Goal: Task Accomplishment & Management: Use online tool/utility

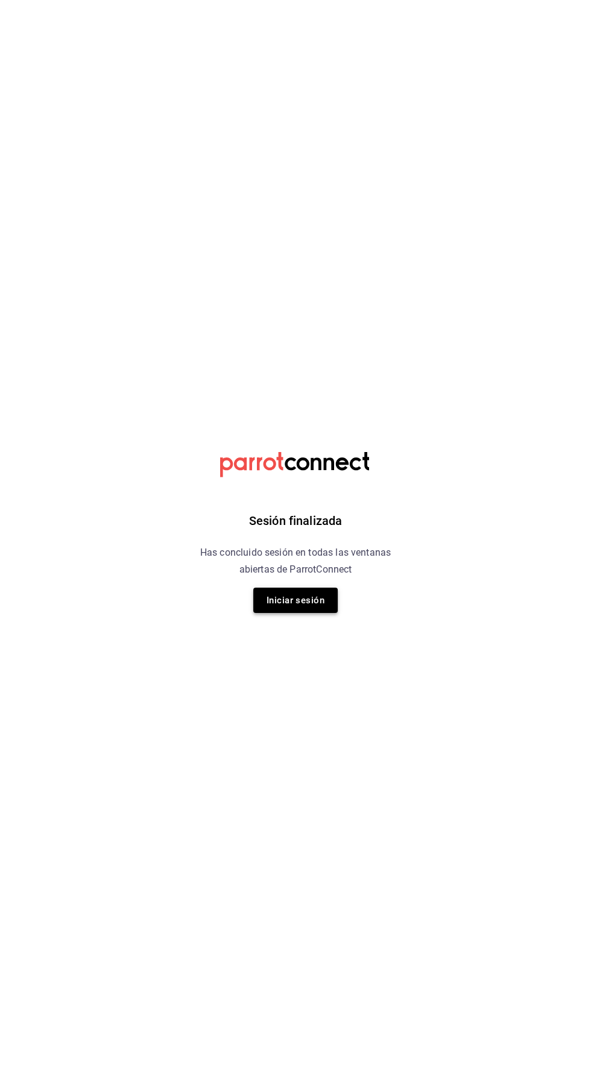
click at [320, 612] on button "Iniciar sesión" at bounding box center [295, 600] width 84 height 25
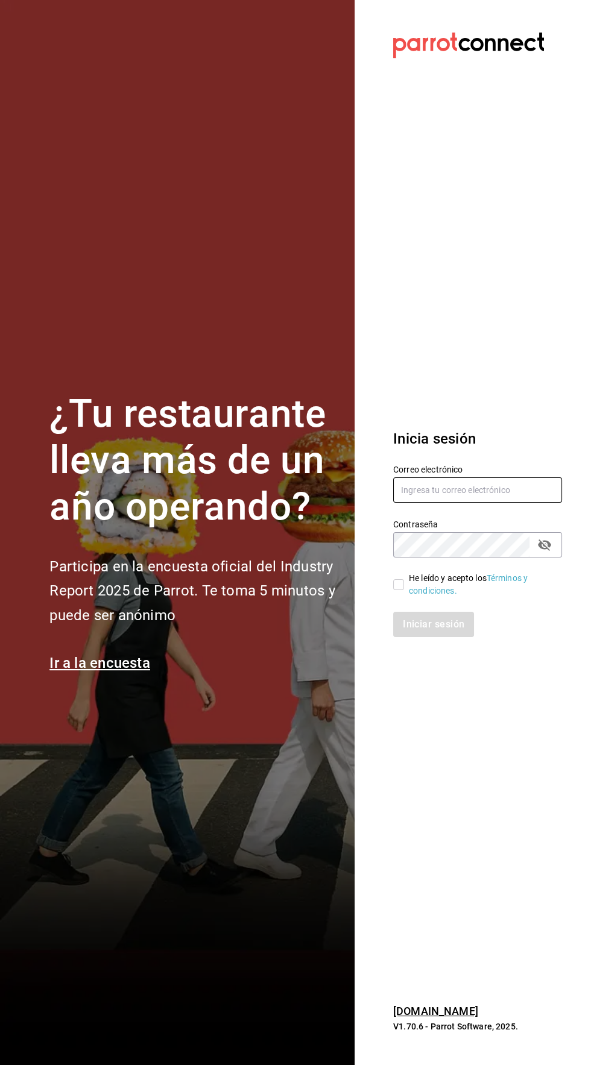
click at [469, 503] on input "text" at bounding box center [477, 489] width 169 height 25
type input "ricardojvalen@gmail.com"
click at [398, 590] on input "He leído y acepto los Términos y condiciones." at bounding box center [398, 584] width 11 height 11
checkbox input "true"
click at [423, 637] on button "Iniciar sesión" at bounding box center [434, 624] width 82 height 25
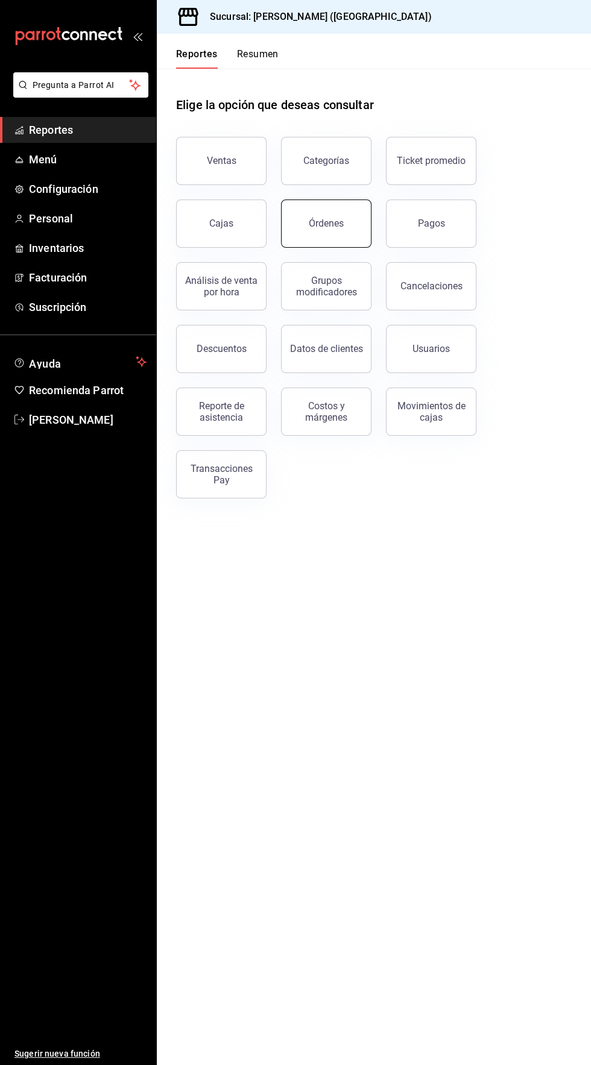
click at [319, 240] on button "Órdenes" at bounding box center [326, 224] width 90 height 48
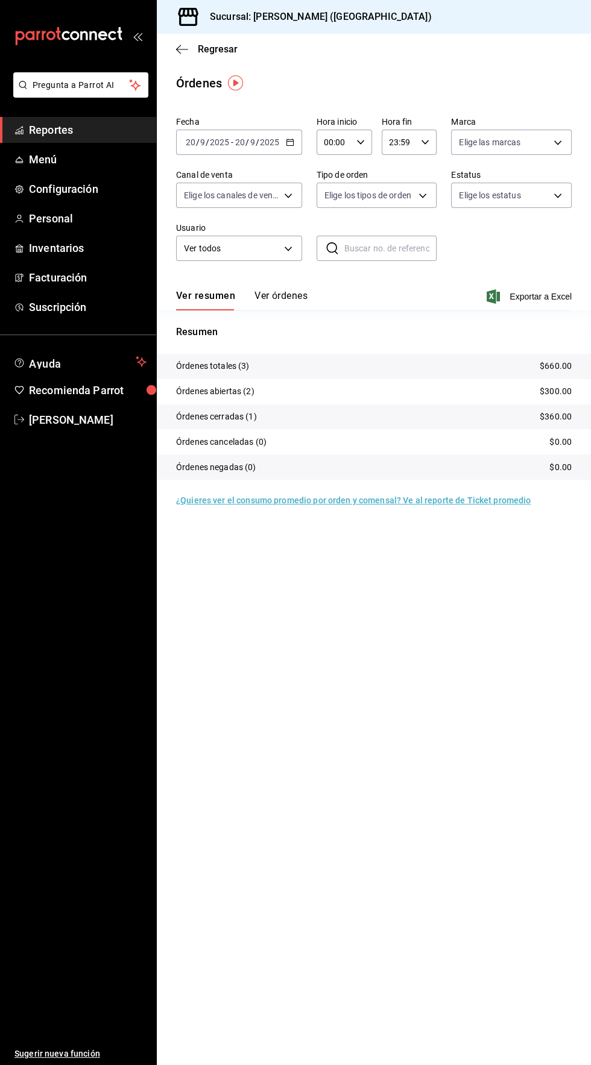
click at [341, 139] on input "00:00" at bounding box center [334, 142] width 35 height 24
click at [328, 225] on span "04" at bounding box center [329, 227] width 8 height 10
type input "04:00"
click at [458, 684] on div at bounding box center [295, 532] width 591 height 1065
